Goal: Check status: Check status

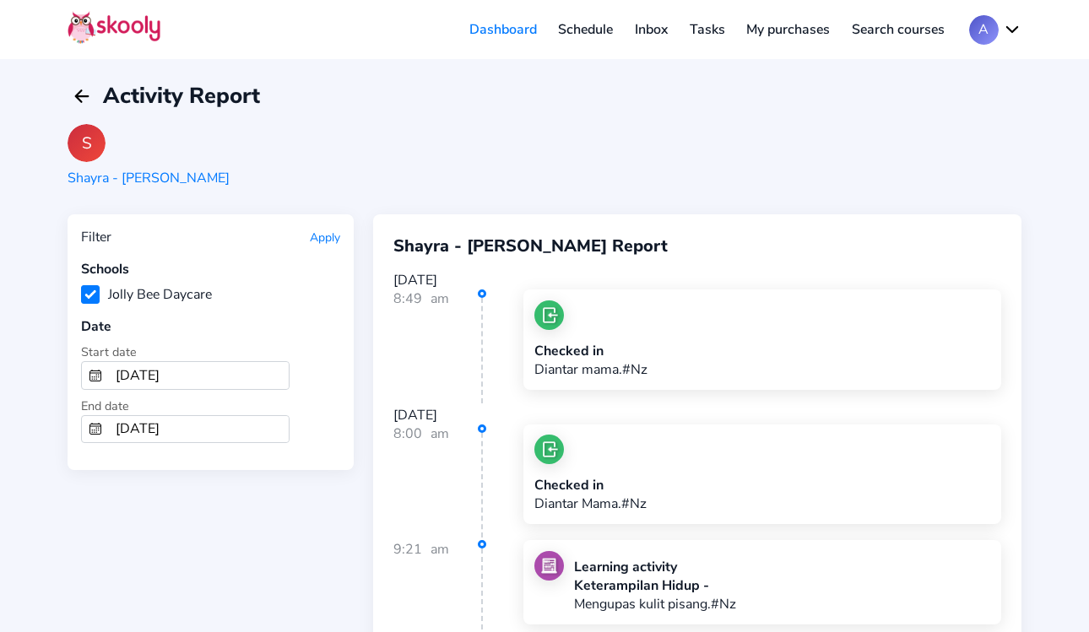
click at [317, 231] on button "Apply" at bounding box center [325, 238] width 30 height 16
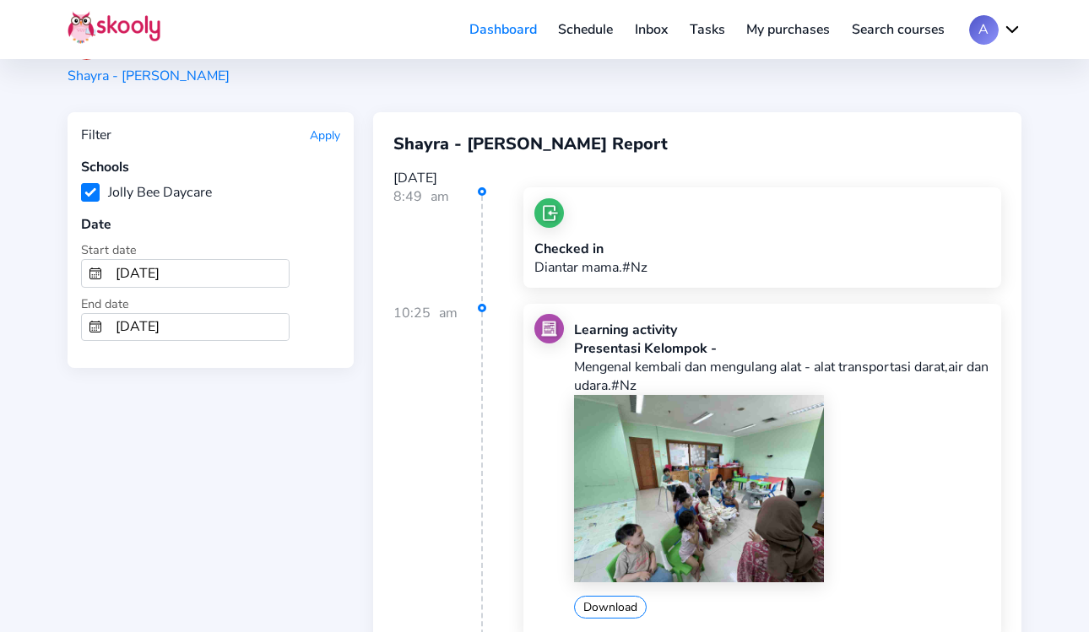
scroll to position [182, 0]
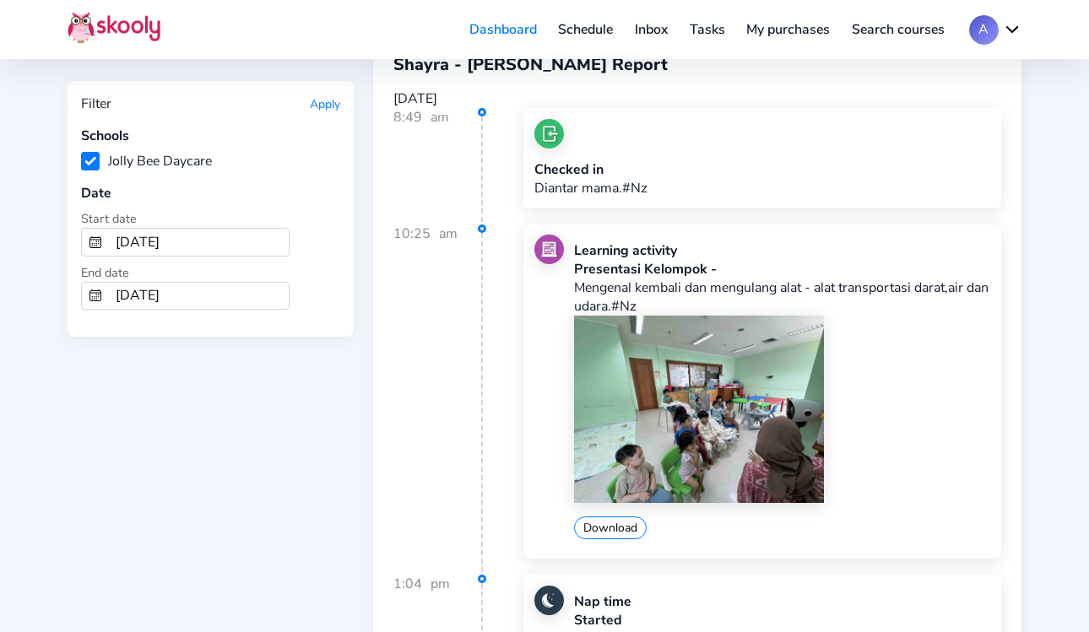
click at [751, 393] on img at bounding box center [699, 409] width 250 height 187
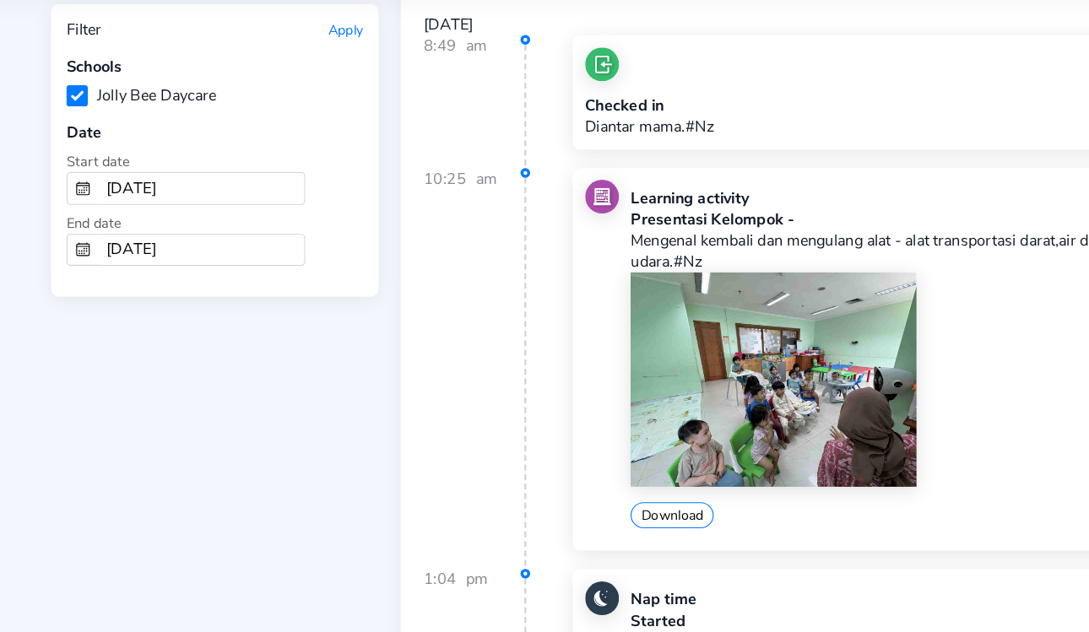
scroll to position [181, 0]
